Goal: Information Seeking & Learning: Check status

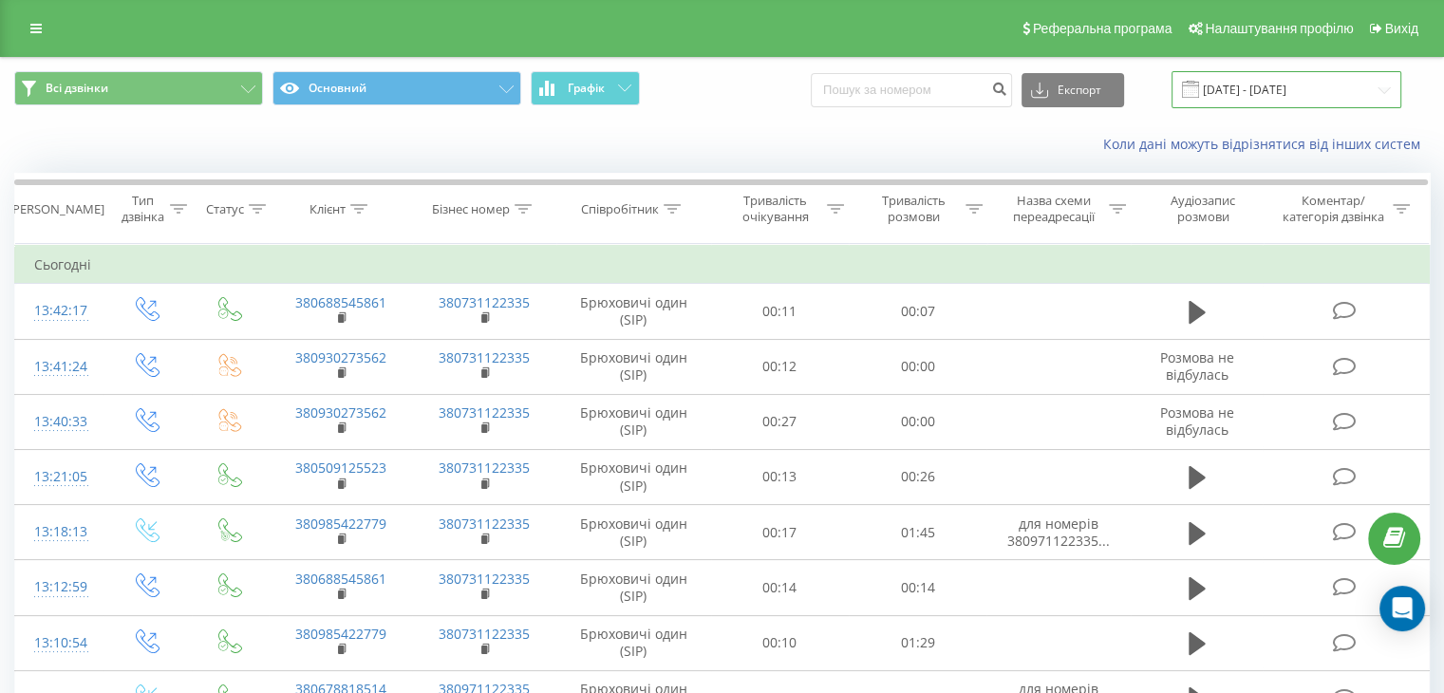
click at [1297, 96] on input "[DATE] - [DATE]" at bounding box center [1287, 89] width 230 height 37
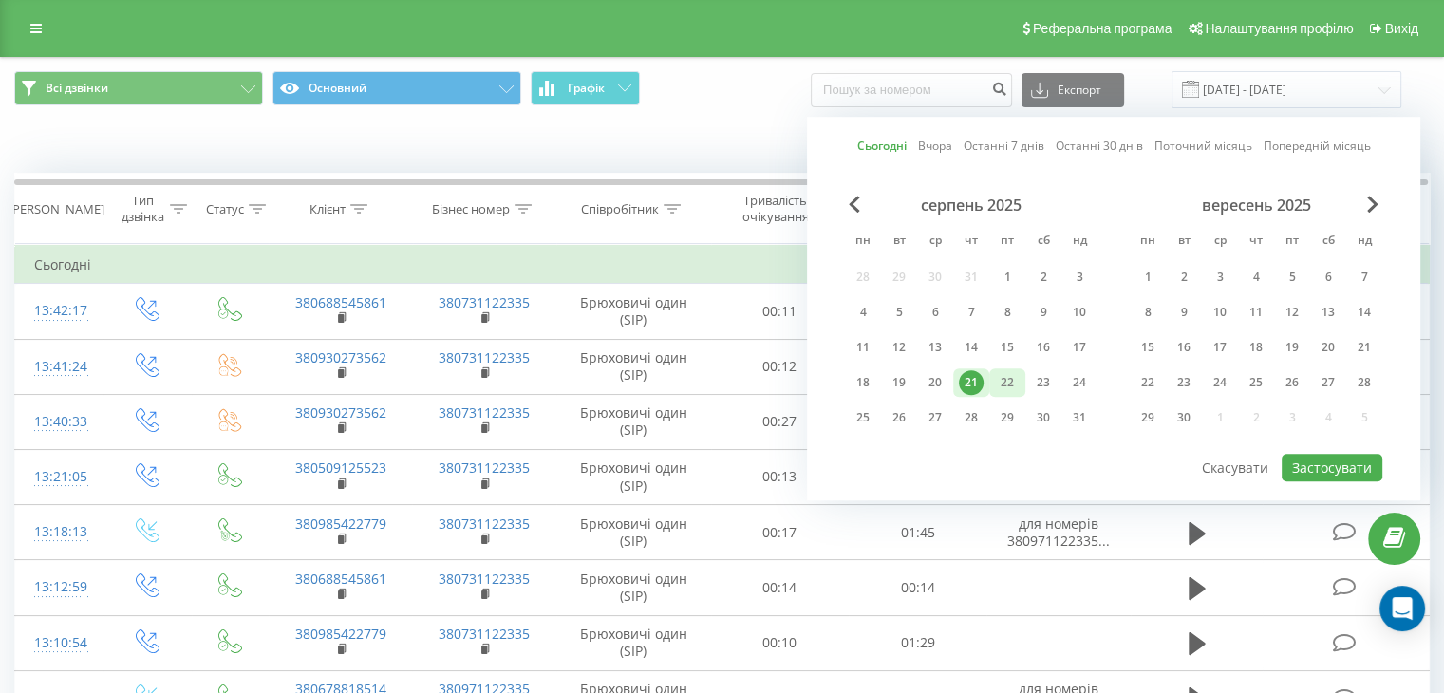
click at [1003, 385] on div "22" at bounding box center [1007, 382] width 25 height 25
click at [1323, 457] on button "Застосувати" at bounding box center [1332, 468] width 101 height 28
type input "22.08.2025 - 22.08.2025"
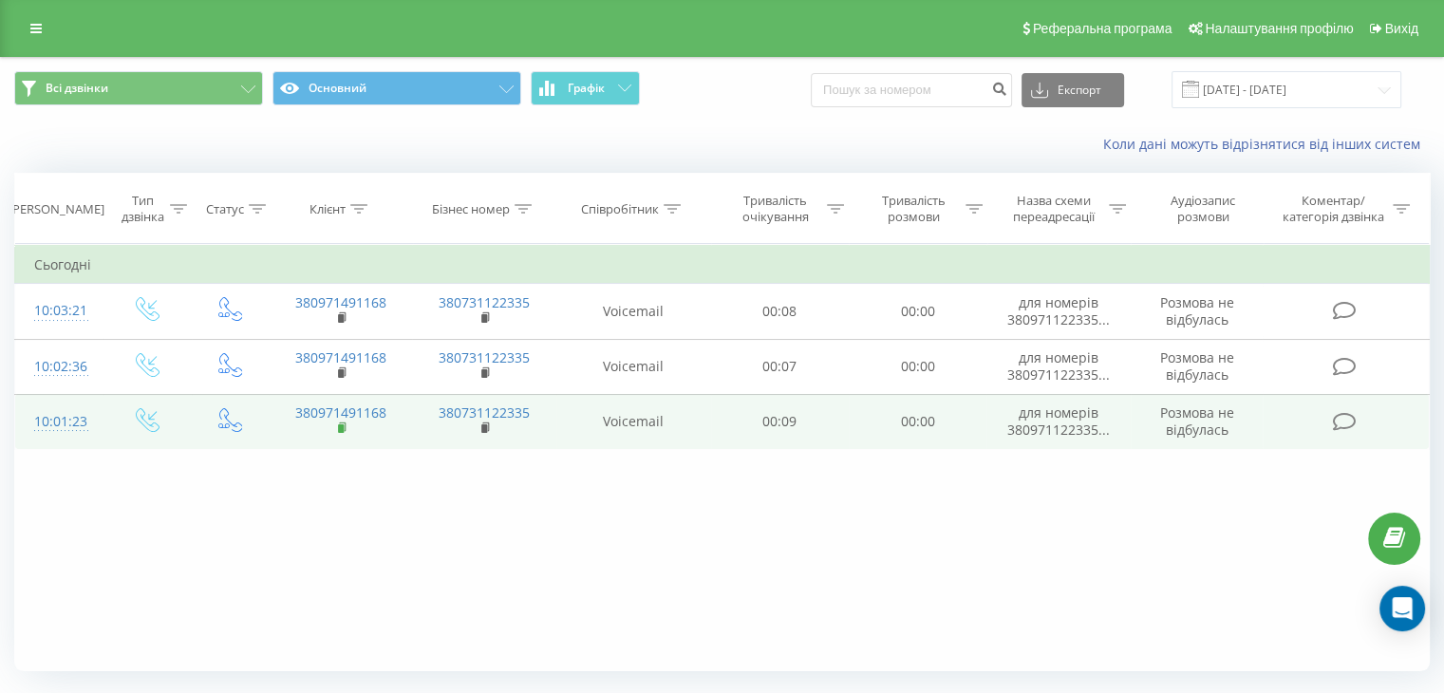
click at [342, 429] on rect at bounding box center [341, 428] width 6 height 9
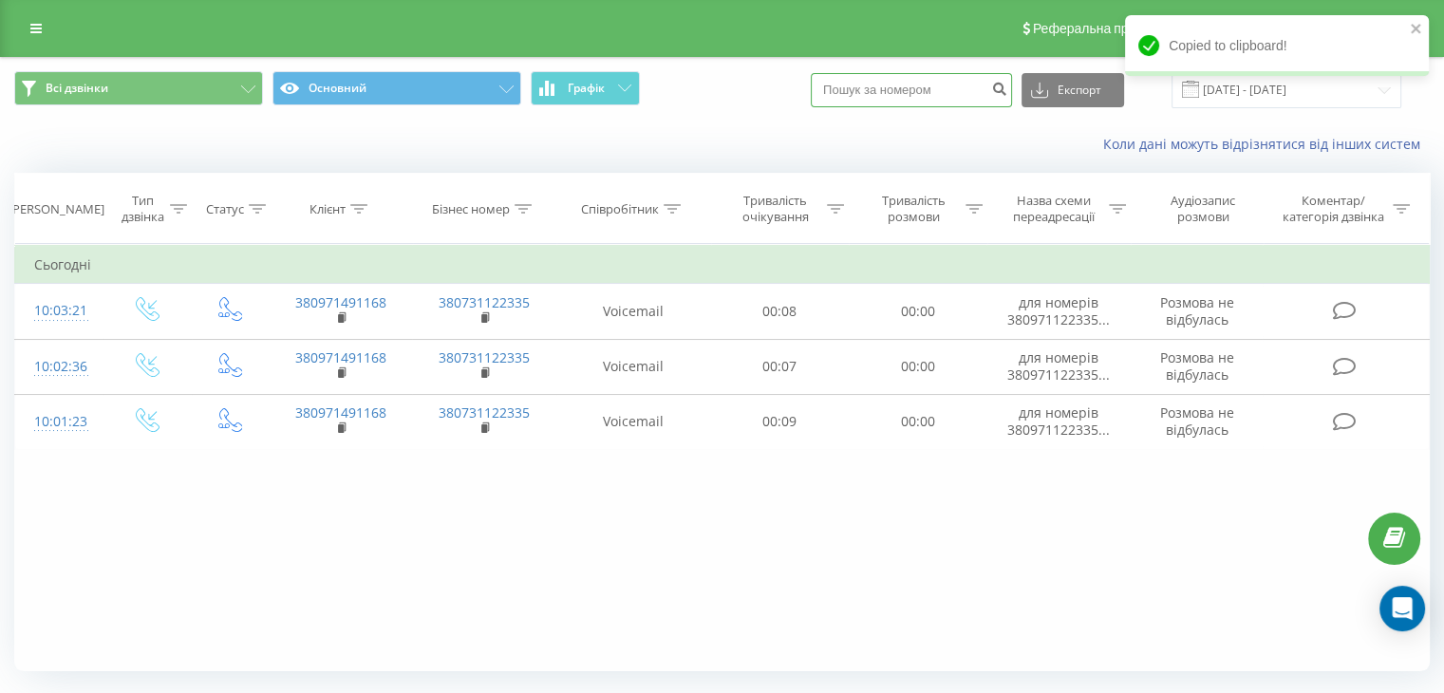
click at [923, 92] on input at bounding box center [911, 90] width 201 height 34
paste input "380971491168"
type input "380971491168"
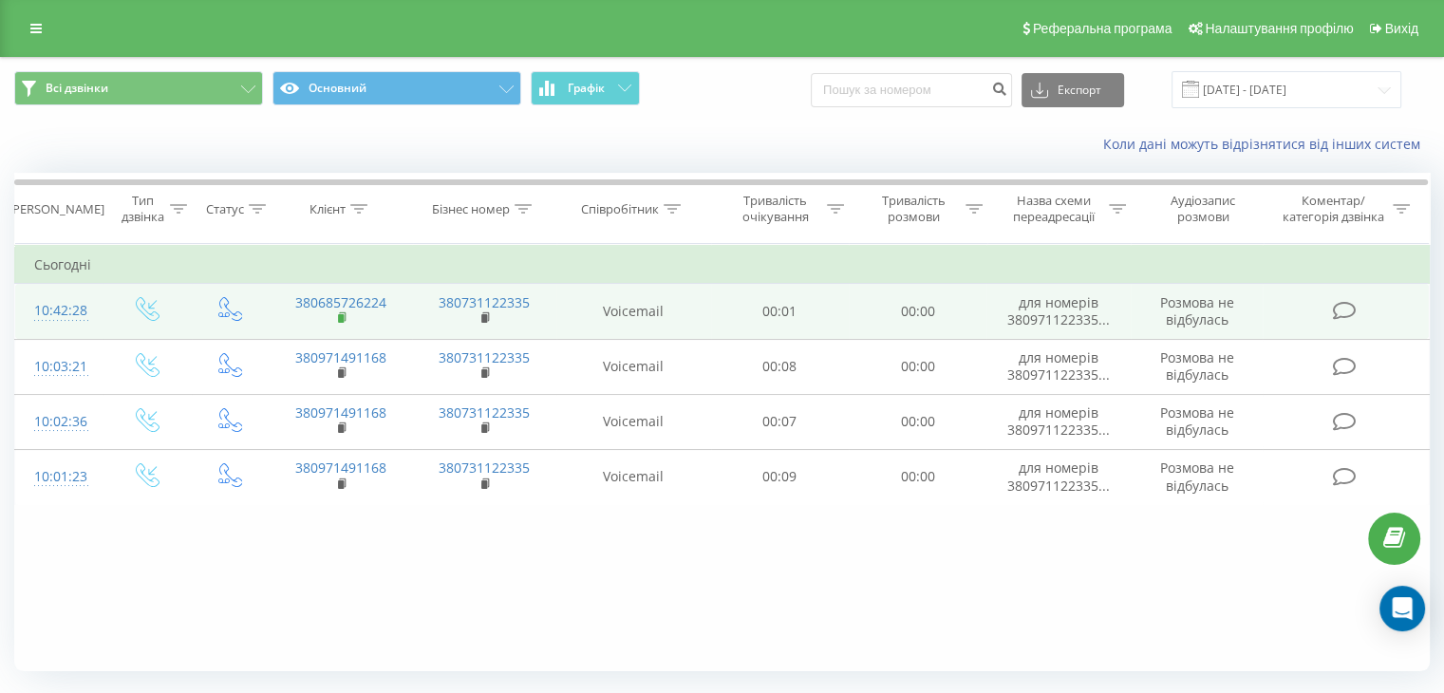
click at [342, 319] on rect at bounding box center [341, 318] width 6 height 9
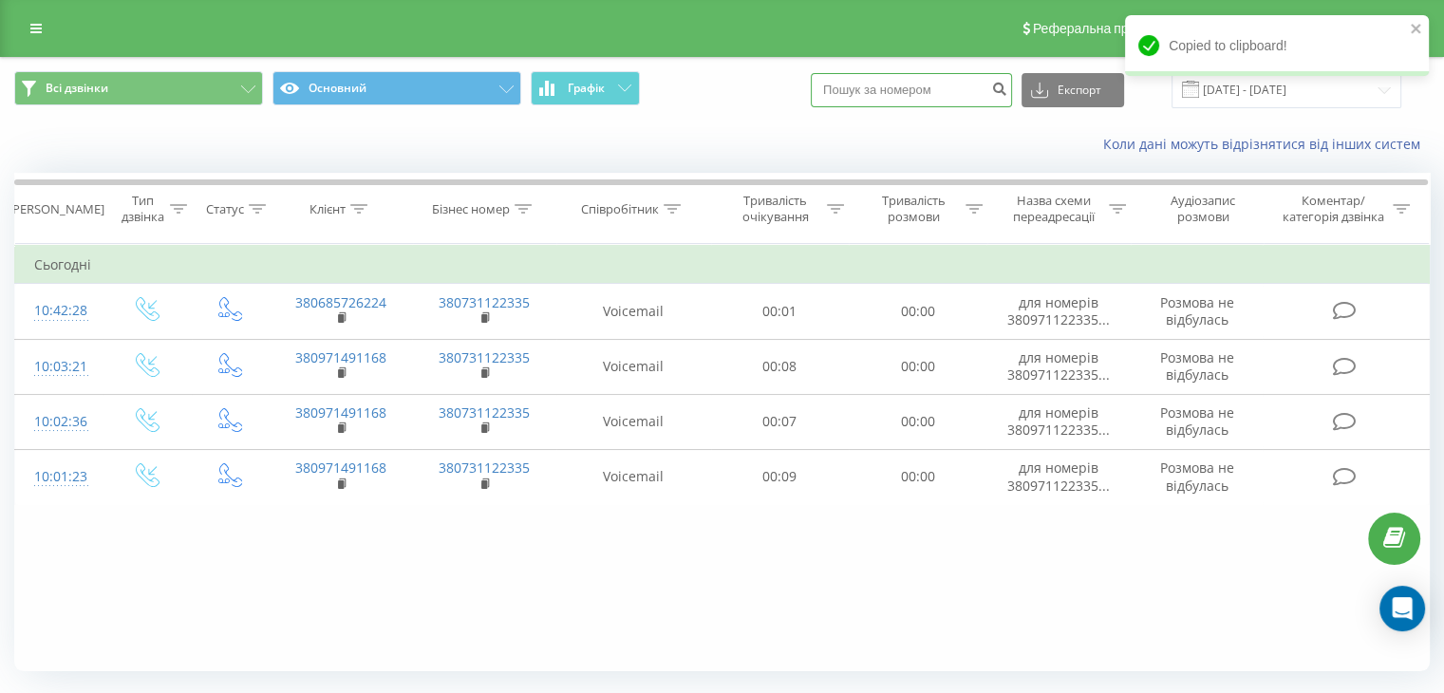
click at [894, 85] on input at bounding box center [911, 90] width 201 height 34
paste input "380685726224"
type input "380685726224"
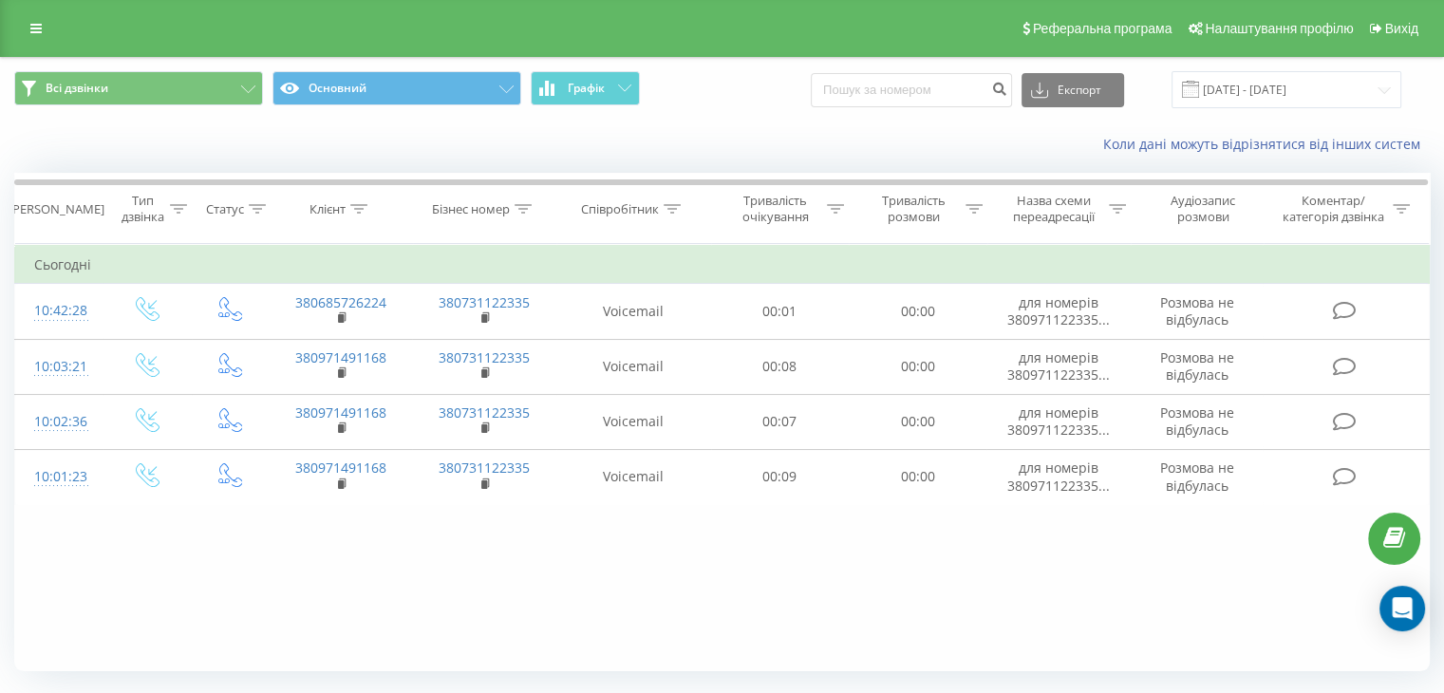
click at [288, 152] on div "Коли дані можуть відрізнятися вiд інших систем" at bounding box center [722, 145] width 1442 height 46
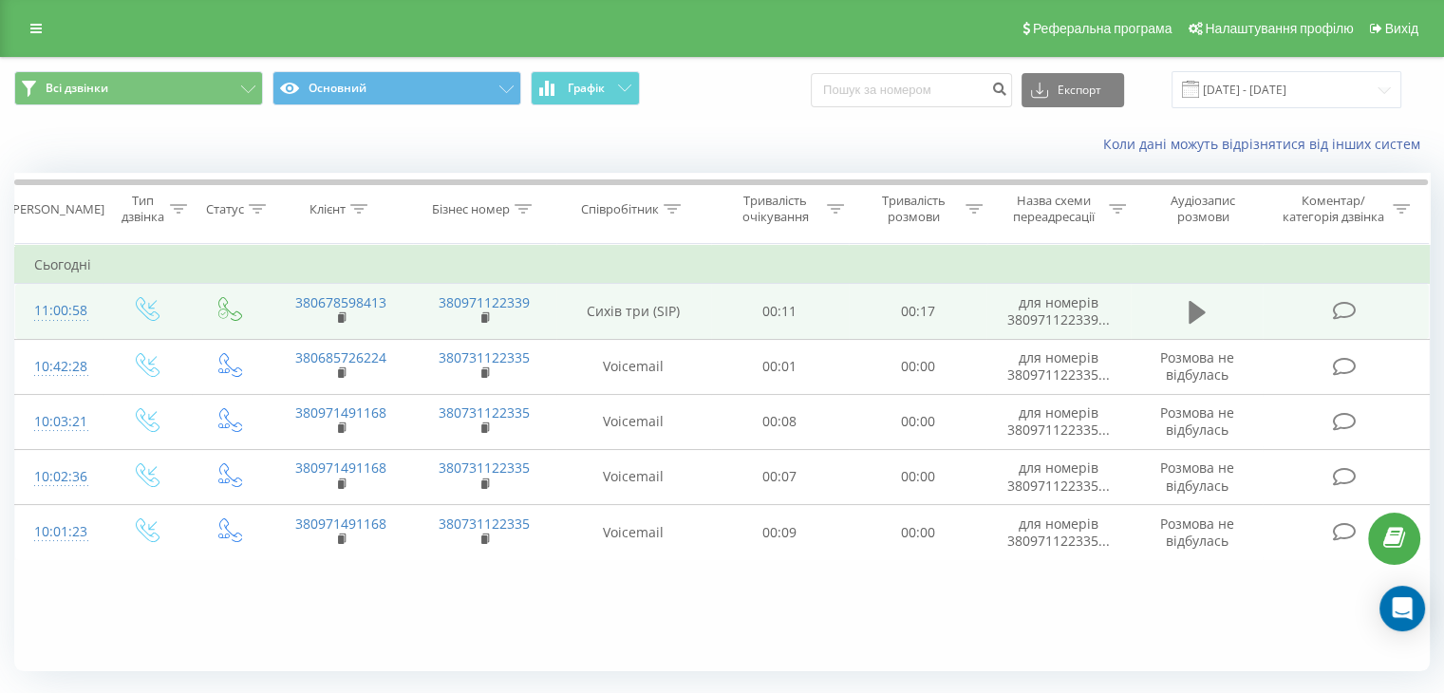
click at [1194, 308] on icon at bounding box center [1197, 312] width 17 height 23
